Goal: Information Seeking & Learning: Learn about a topic

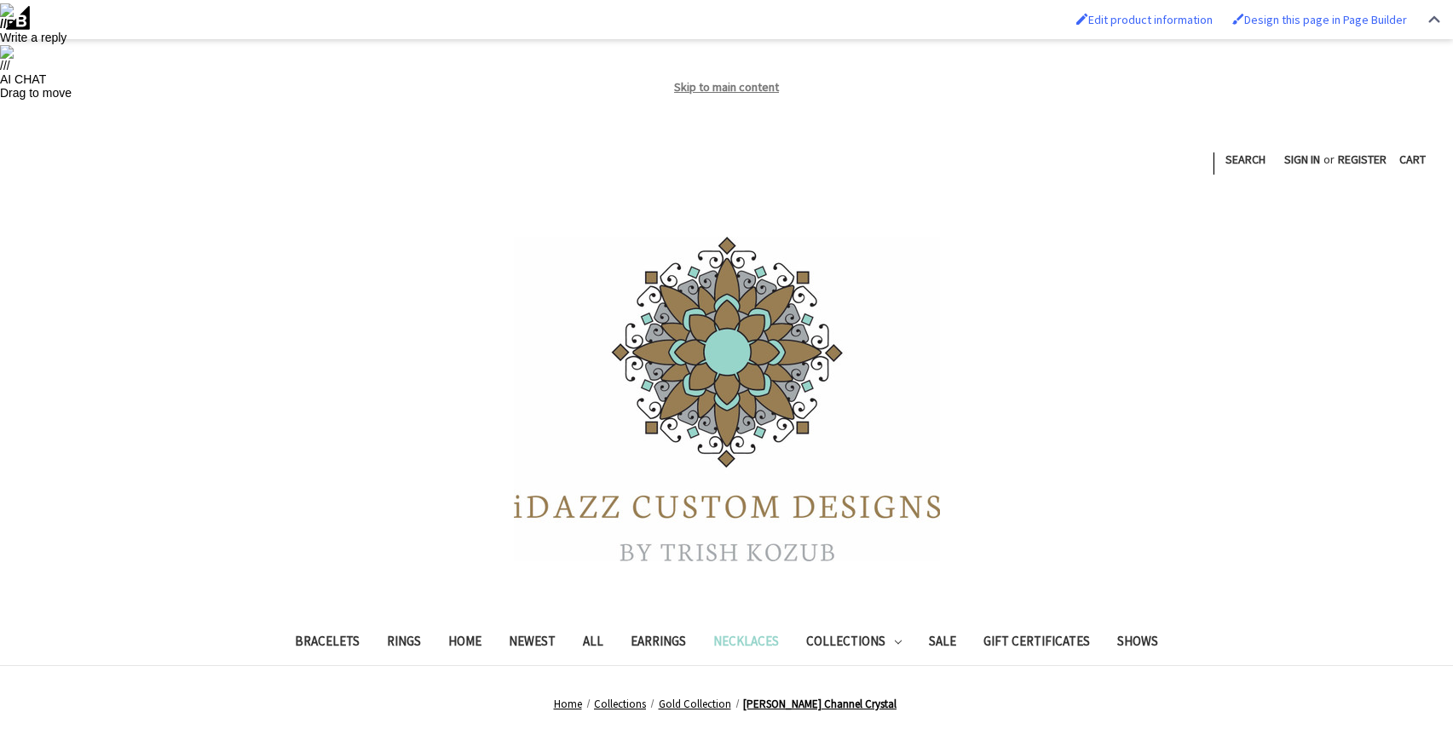
scroll to position [389, 0]
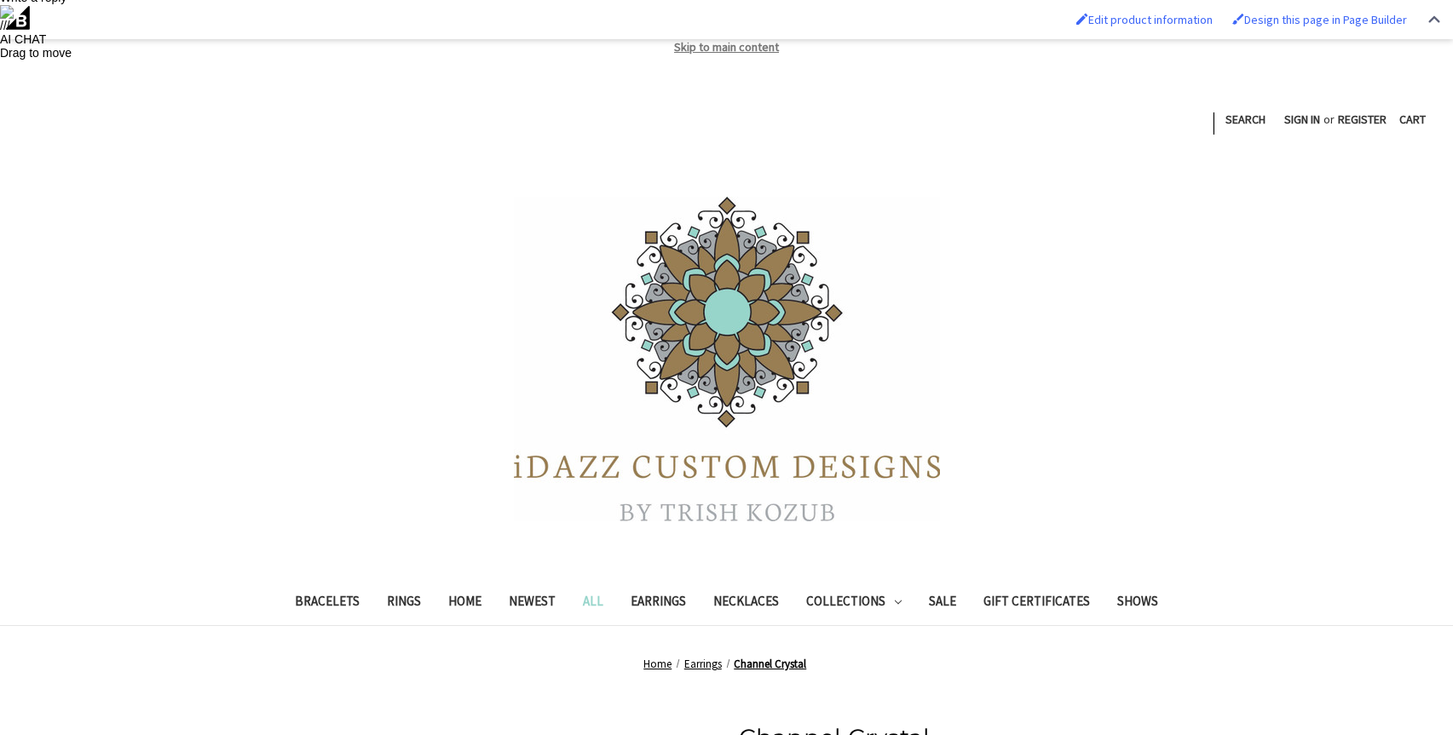
scroll to position [451, 0]
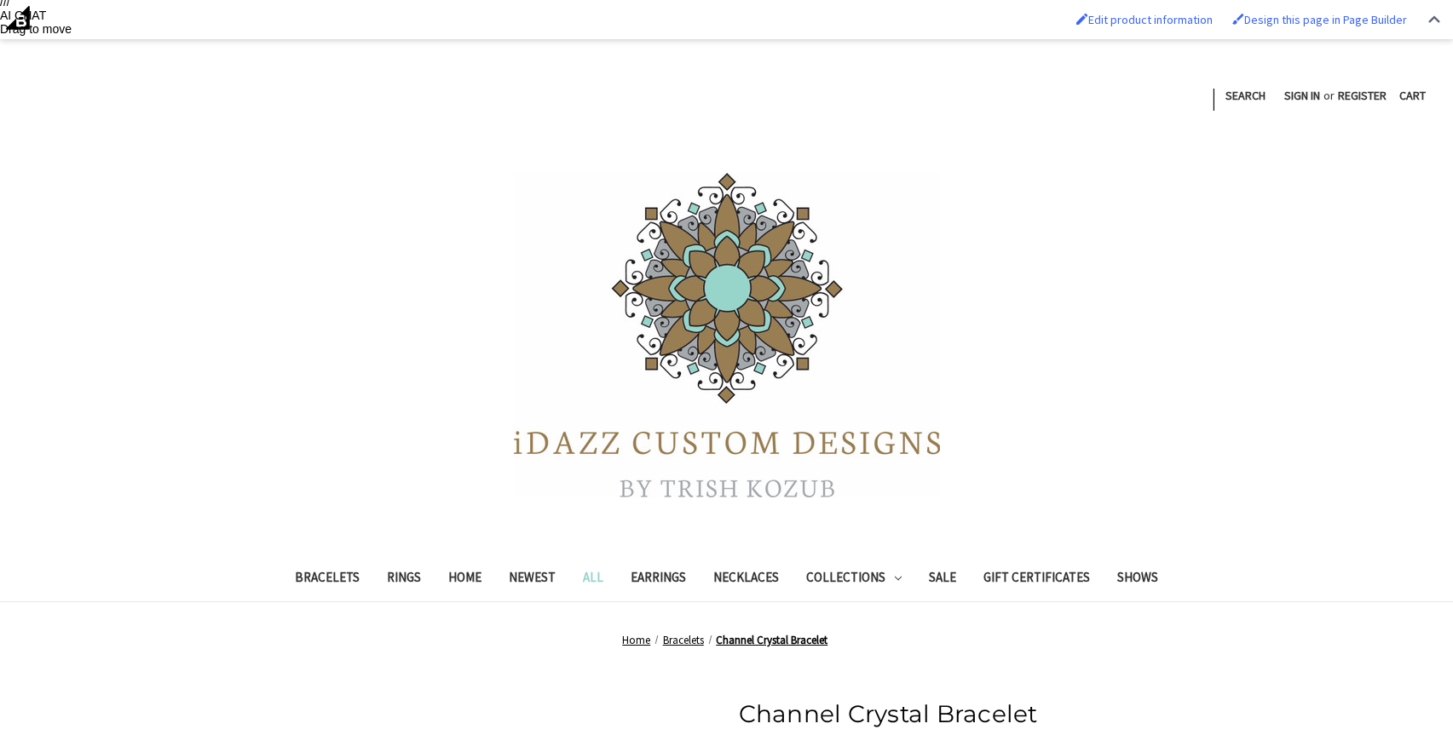
scroll to position [456, 0]
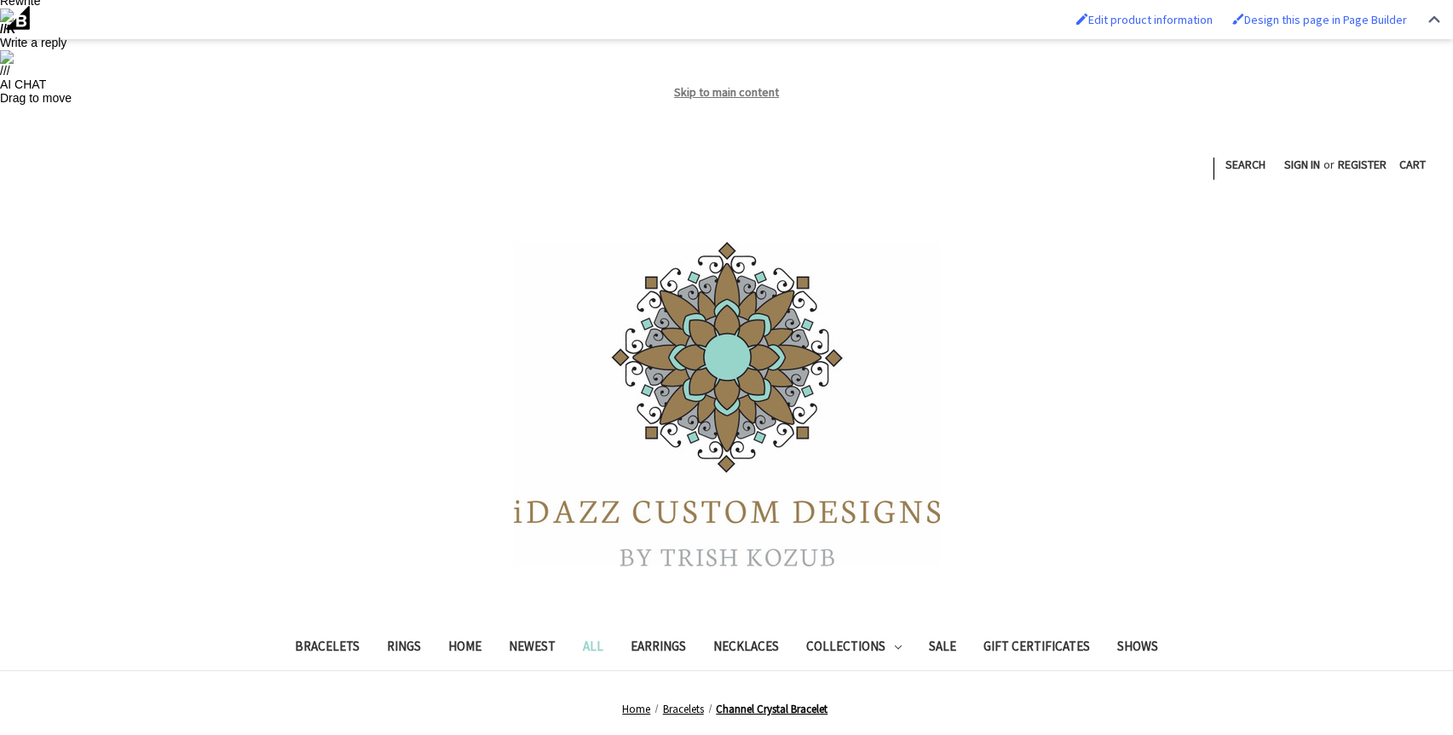
scroll to position [396, 0]
